Goal: Information Seeking & Learning: Find specific fact

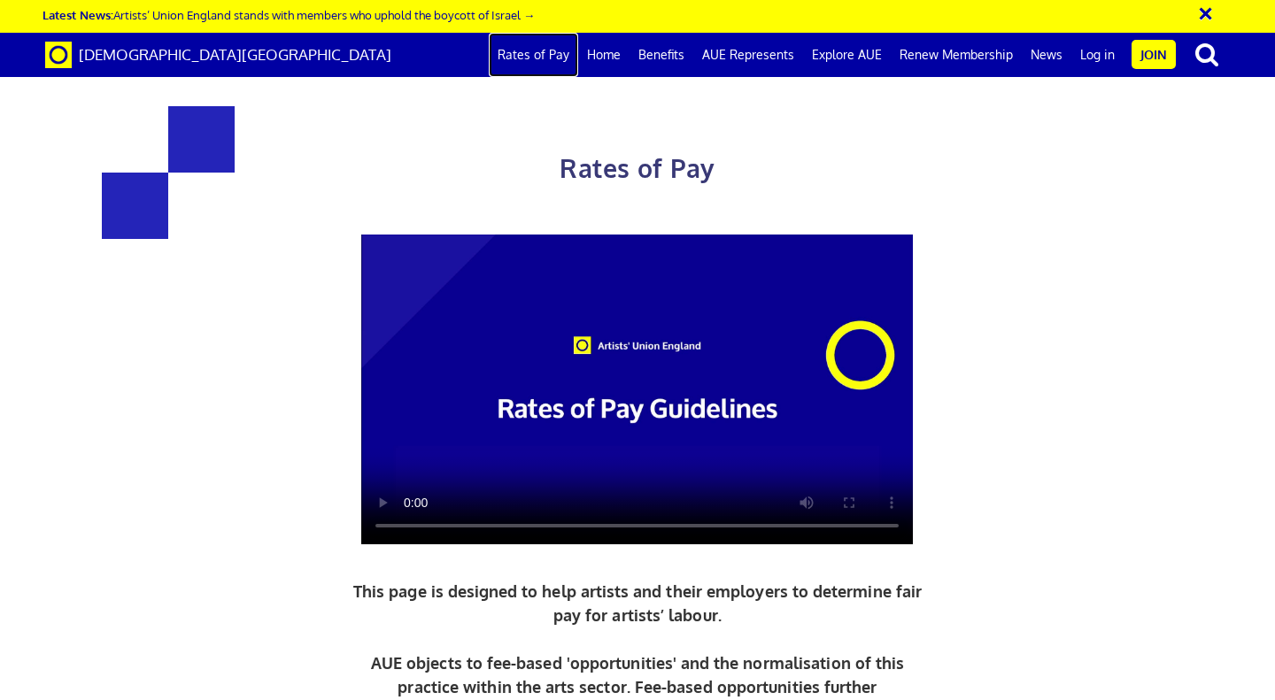
click at [542, 65] on link "Rates of Pay" at bounding box center [533, 55] width 89 height 44
drag, startPoint x: 957, startPoint y: 315, endPoint x: 813, endPoint y: 319, distance: 144.4
copy span "project manager"
